Goal: Information Seeking & Learning: Learn about a topic

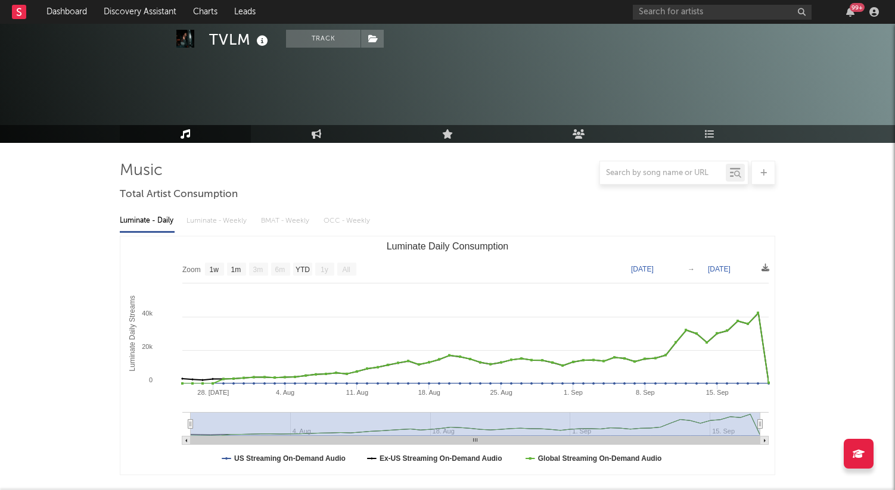
select select "1w"
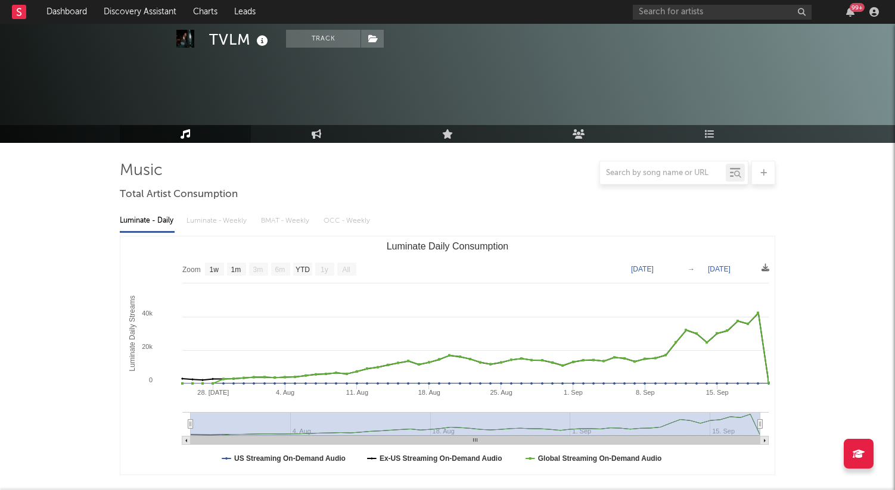
select select "1w"
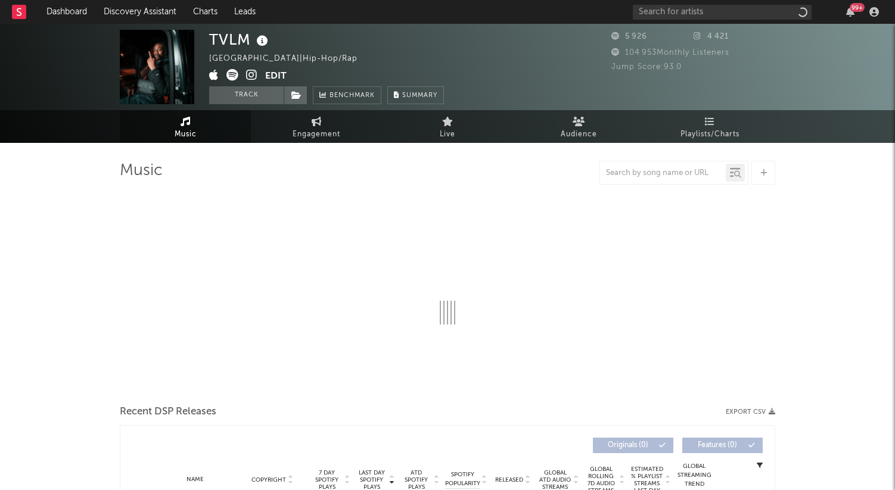
select select "1w"
